Goal: Task Accomplishment & Management: Complete application form

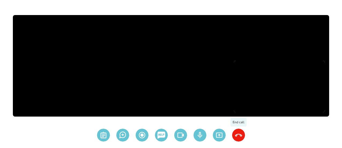
click at [238, 133] on img at bounding box center [238, 134] width 13 height 13
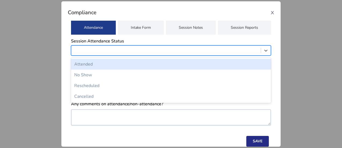
click at [88, 52] on div at bounding box center [166, 51] width 184 height 8
click at [85, 65] on div "Attended" at bounding box center [171, 64] width 200 height 11
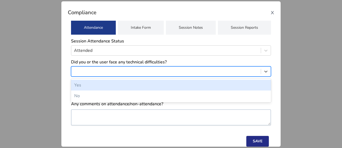
click at [87, 72] on div at bounding box center [166, 72] width 184 height 8
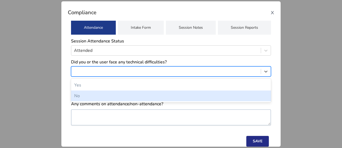
click at [77, 92] on div "No" at bounding box center [171, 95] width 200 height 11
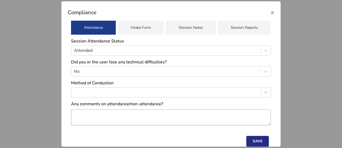
click at [83, 98] on div "Method of Conduction" at bounding box center [171, 89] width 200 height 19
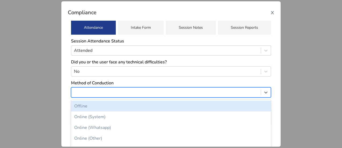
scroll to position [4, 0]
click at [83, 96] on div at bounding box center [166, 92] width 184 height 8
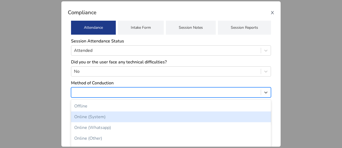
click at [85, 115] on div "Online (System)" at bounding box center [171, 116] width 200 height 11
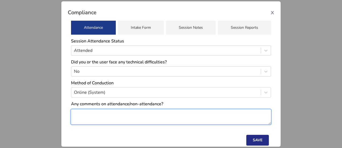
click at [92, 119] on textarea at bounding box center [171, 116] width 200 height 15
type textarea "**"
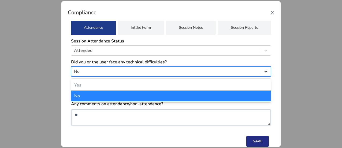
click at [264, 72] on icon at bounding box center [265, 71] width 5 height 5
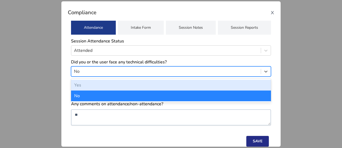
click at [79, 85] on div "Yes" at bounding box center [171, 85] width 200 height 11
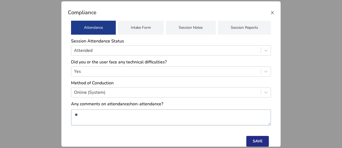
click at [256, 140] on button "Save" at bounding box center [257, 141] width 23 height 11
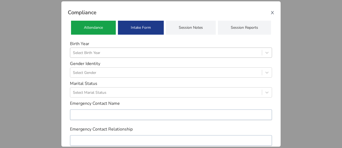
click at [104, 53] on div at bounding box center [166, 52] width 186 height 7
click at [18, 64] on div "Compliance x Attendance Intake Form Session Notes Session Reports Birth Year Se…" at bounding box center [171, 74] width 342 height 148
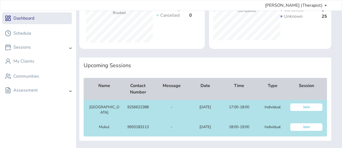
scroll to position [66, 0]
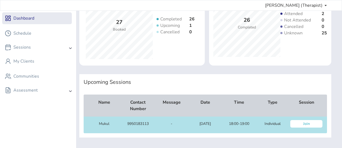
click at [305, 122] on div "Join" at bounding box center [306, 124] width 32 height 8
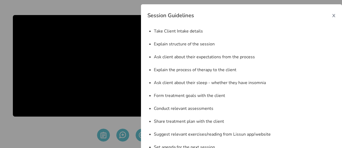
click at [332, 16] on span "x" at bounding box center [333, 15] width 3 height 9
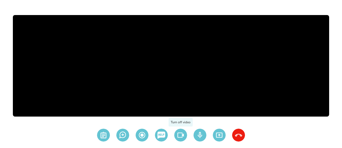
click at [178, 133] on img at bounding box center [180, 134] width 13 height 13
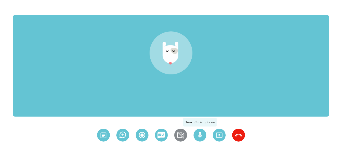
click at [205, 135] on img at bounding box center [199, 134] width 13 height 13
click at [237, 138] on img at bounding box center [238, 134] width 13 height 13
